Goal: Browse casually: Explore the website without a specific task or goal

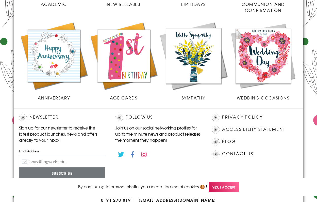
scroll to position [238, 0]
